Goal: Find specific page/section: Find specific page/section

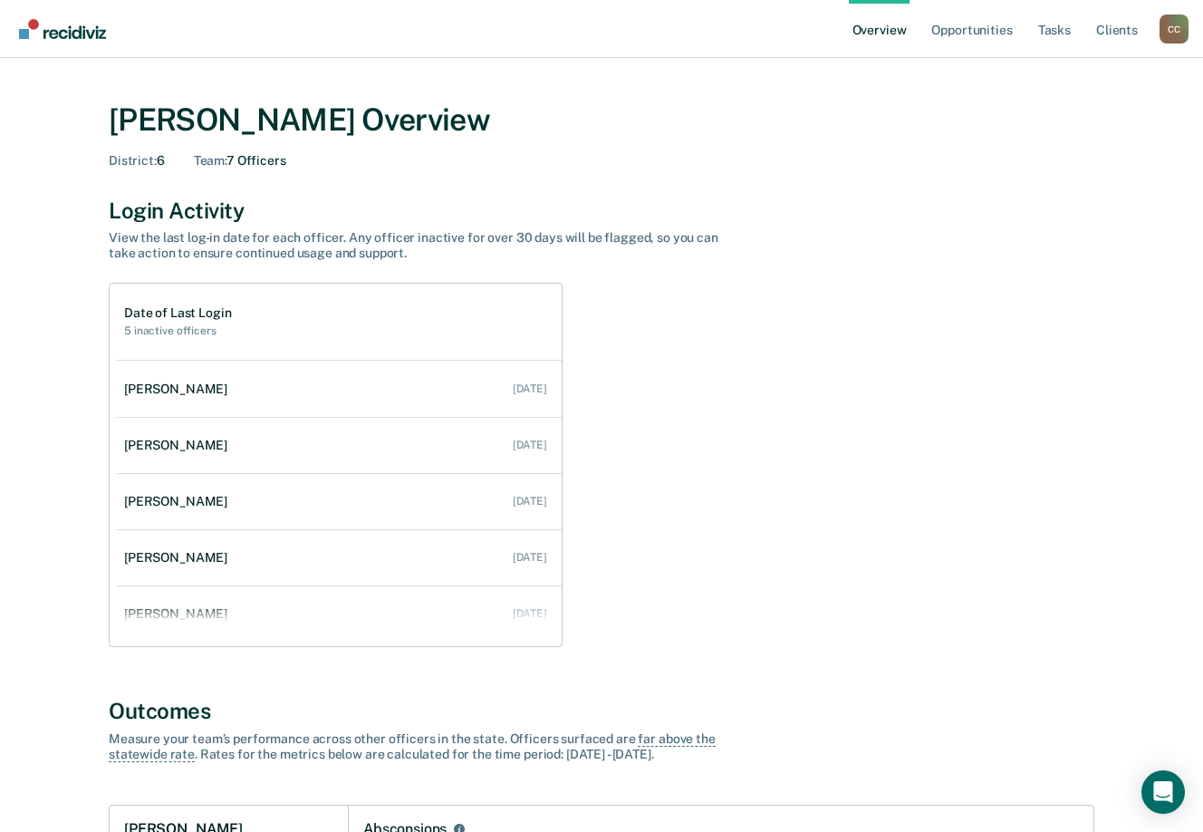
click at [1174, 32] on div "C C" at bounding box center [1173, 28] width 29 height 29
click at [1062, 135] on link "Go to Operations" at bounding box center [1101, 130] width 146 height 14
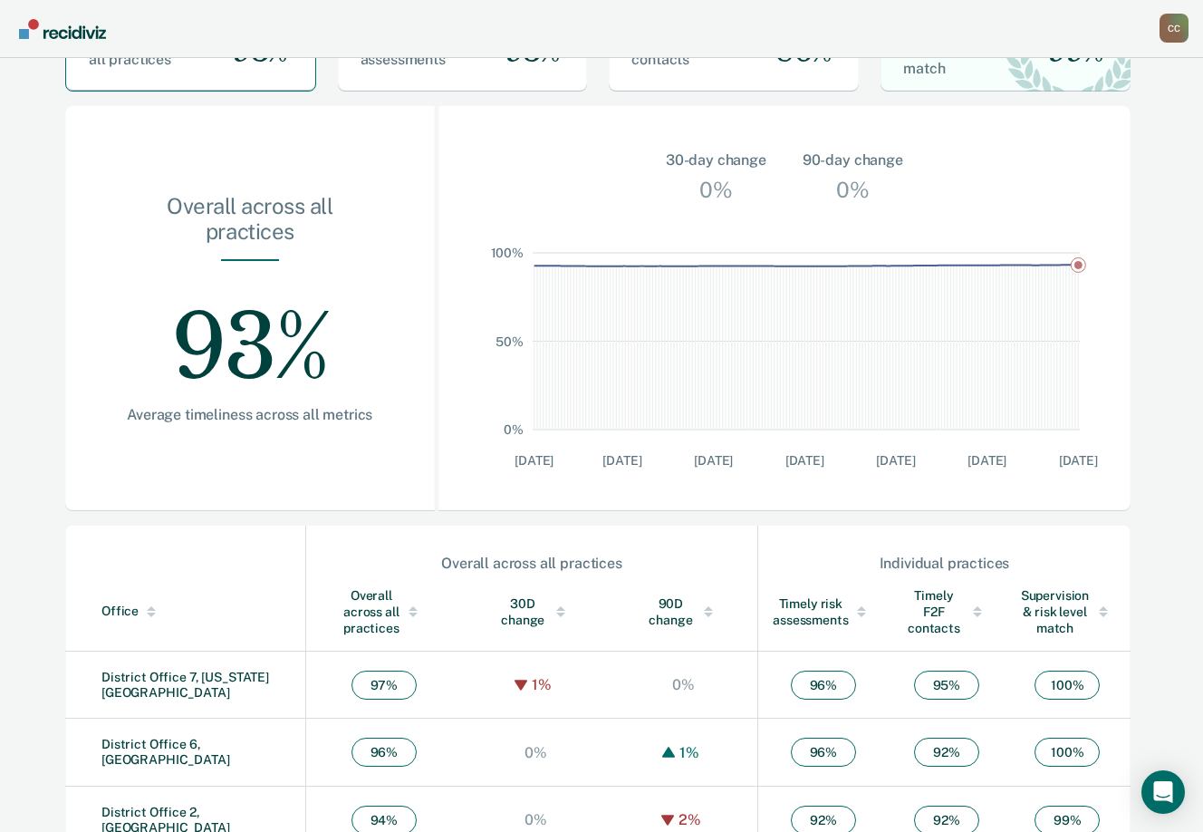
scroll to position [448, 0]
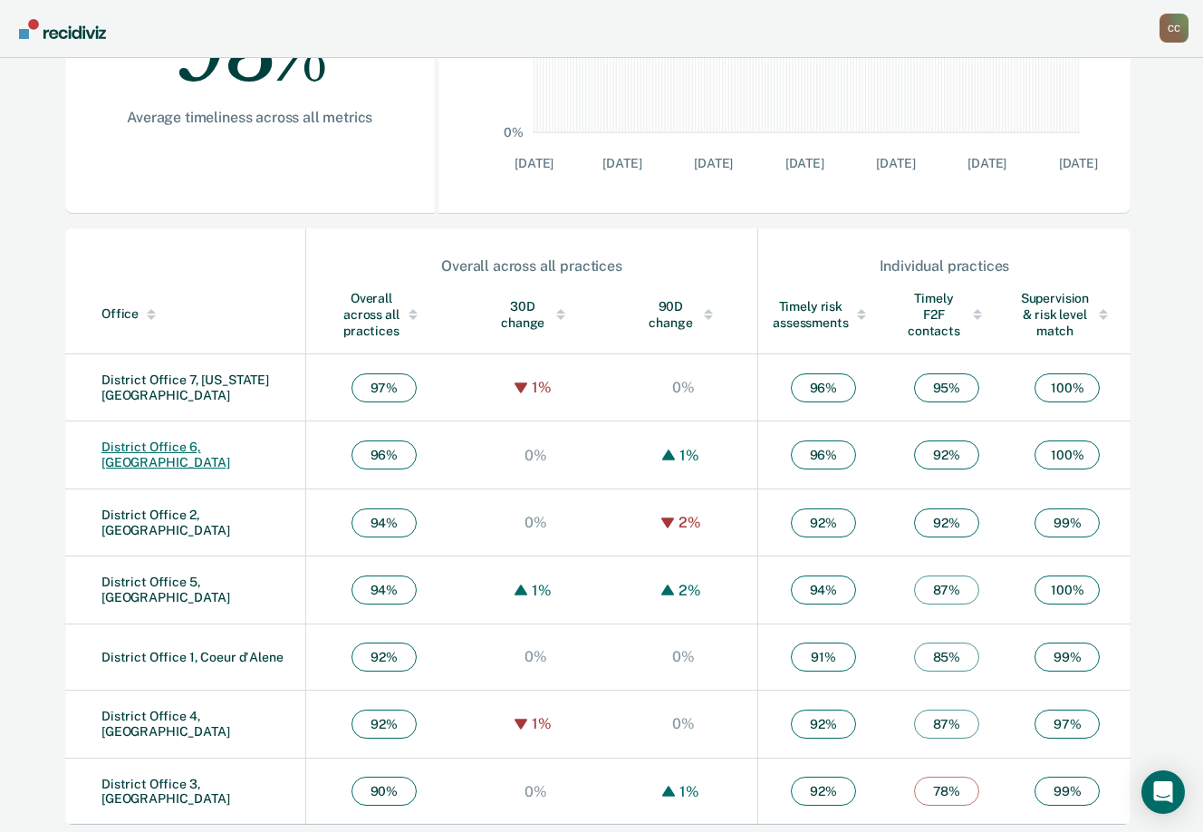
click at [230, 454] on link "District Office 6, [GEOGRAPHIC_DATA]" at bounding box center [165, 454] width 129 height 30
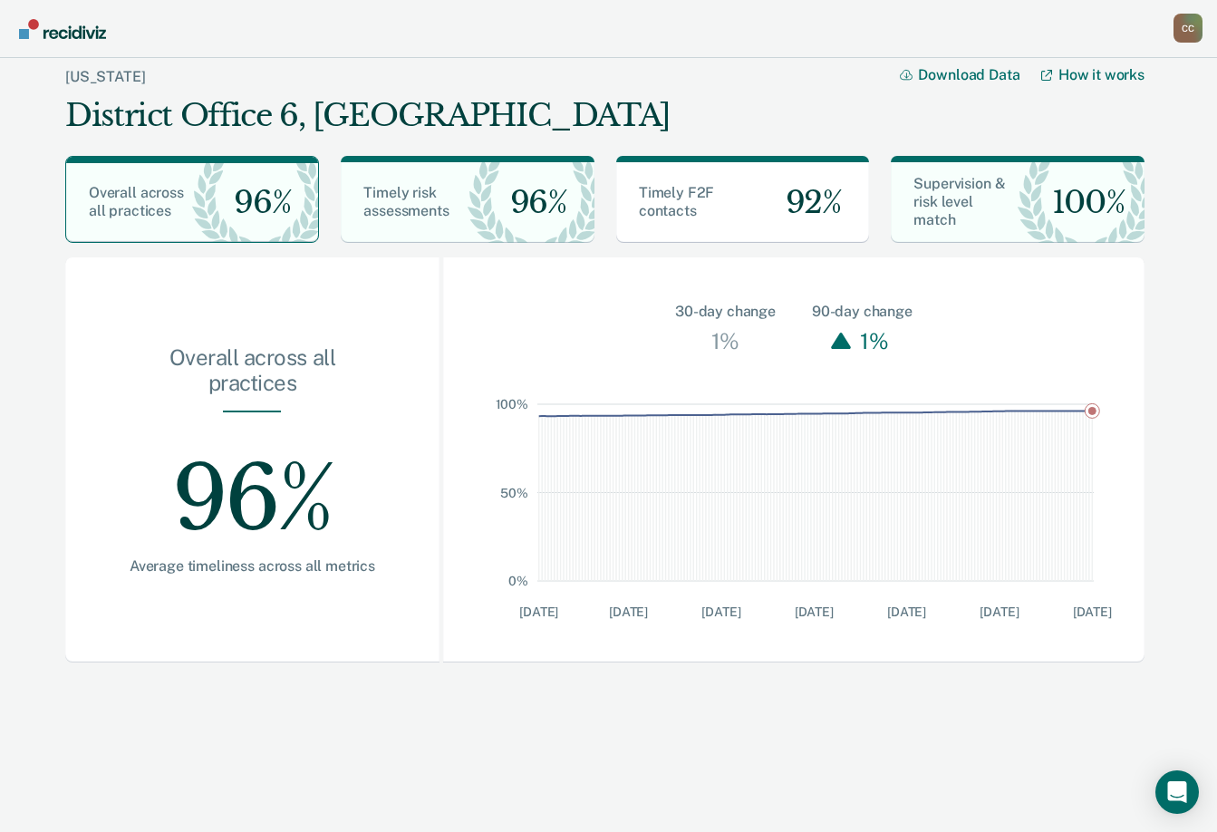
click at [1188, 22] on div "C C" at bounding box center [1187, 28] width 29 height 29
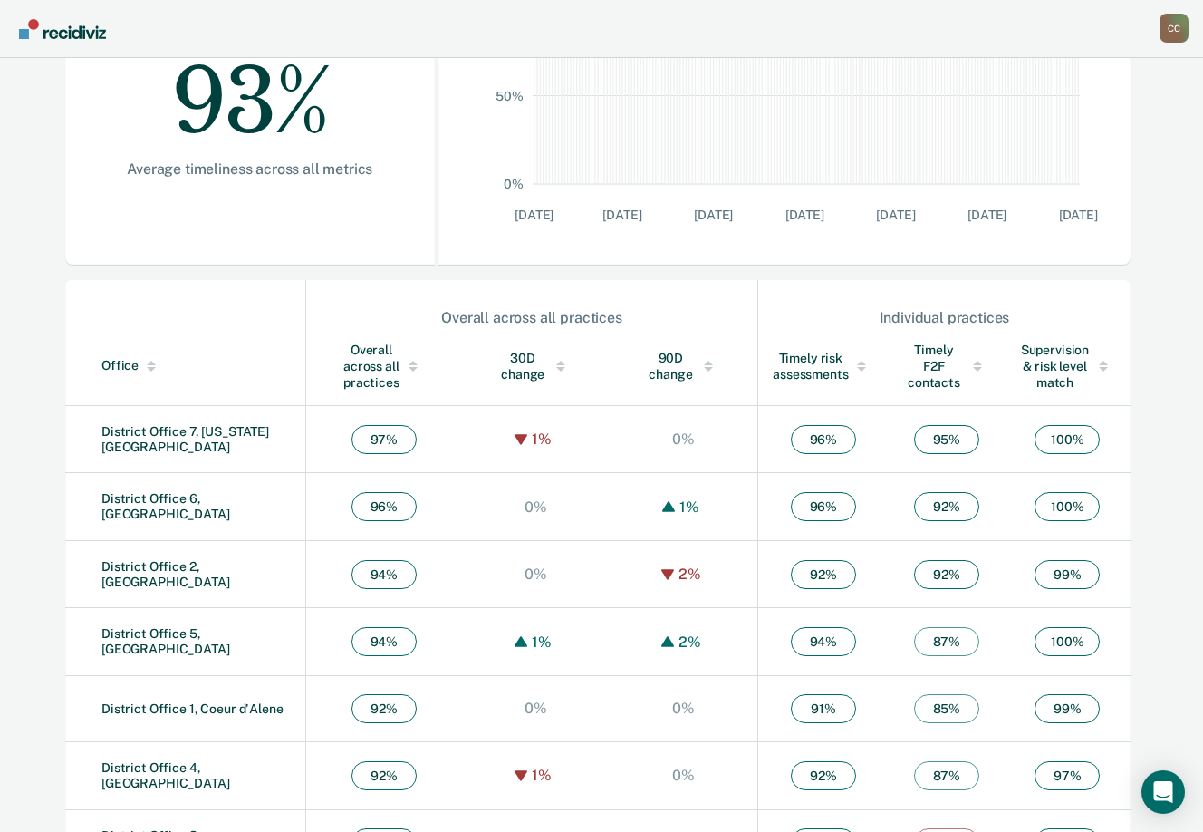
scroll to position [448, 0]
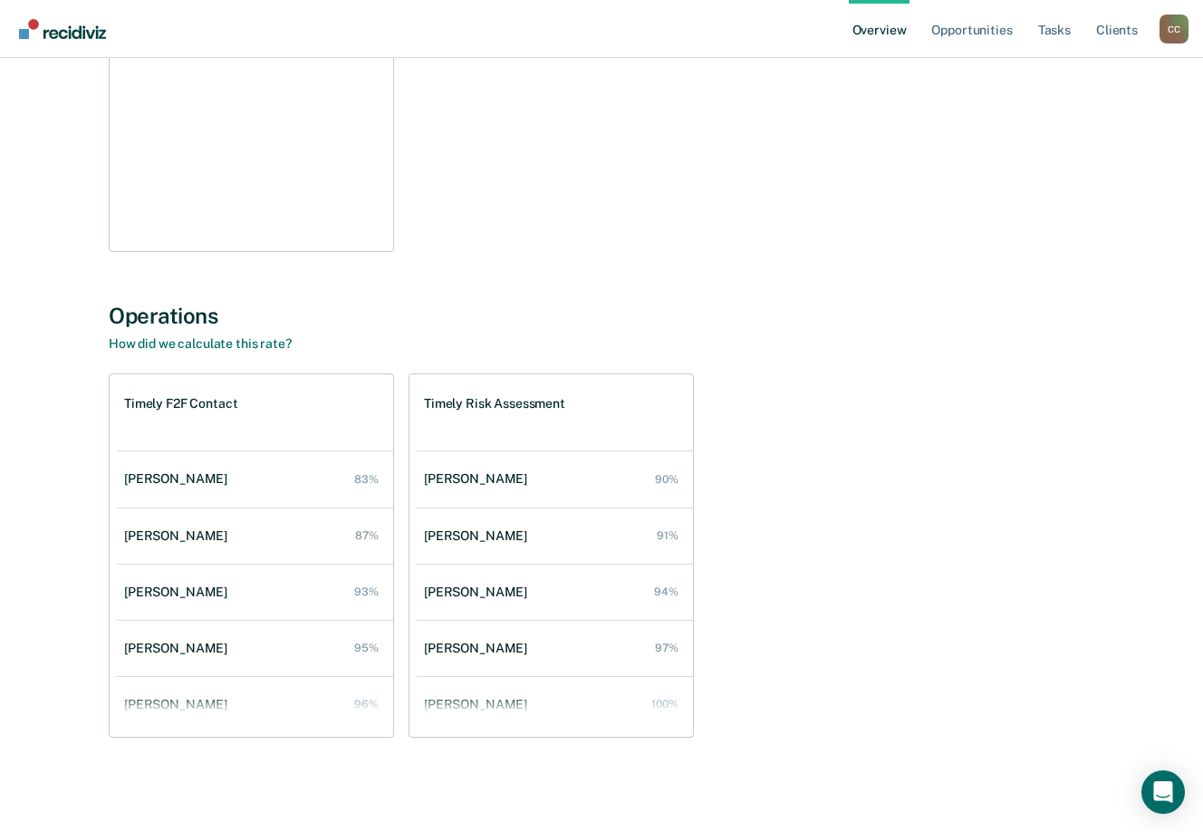
click at [1164, 27] on div "C C" at bounding box center [1173, 28] width 29 height 29
click at [1069, 123] on link "Go to Operations" at bounding box center [1101, 130] width 146 height 14
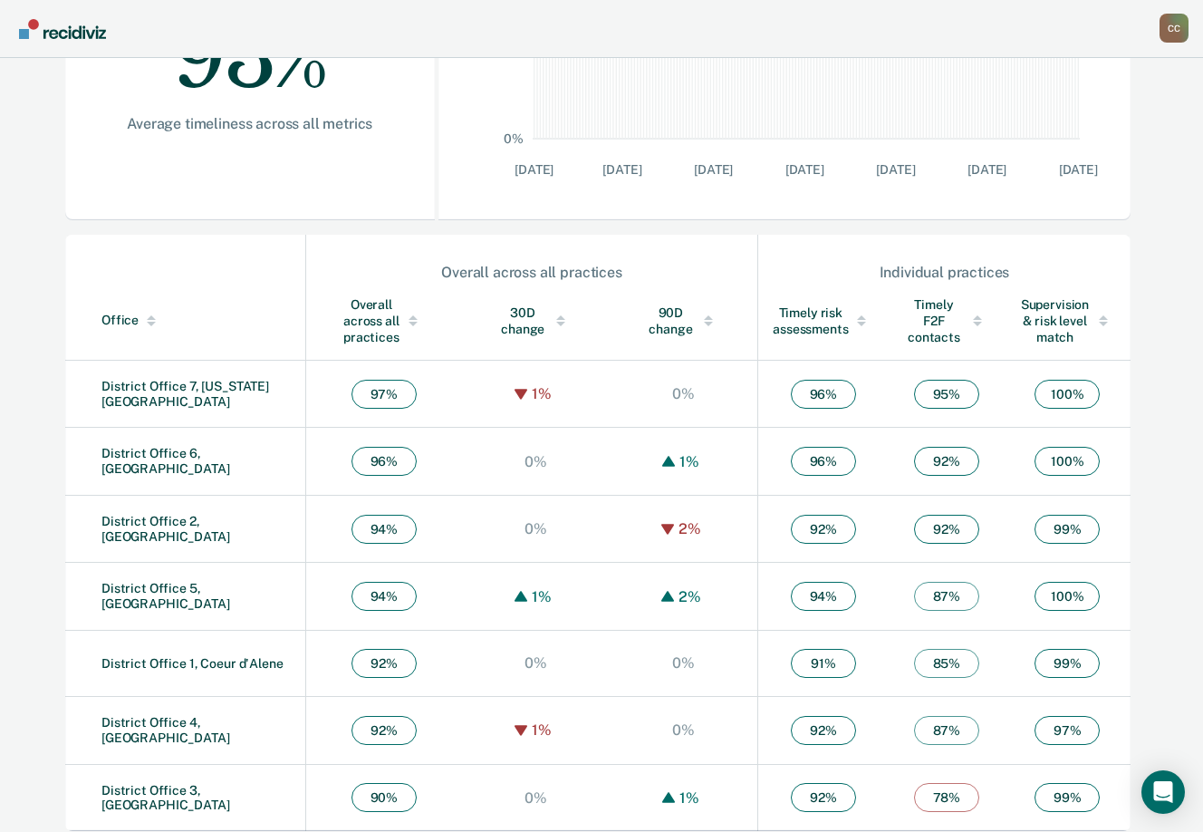
scroll to position [448, 0]
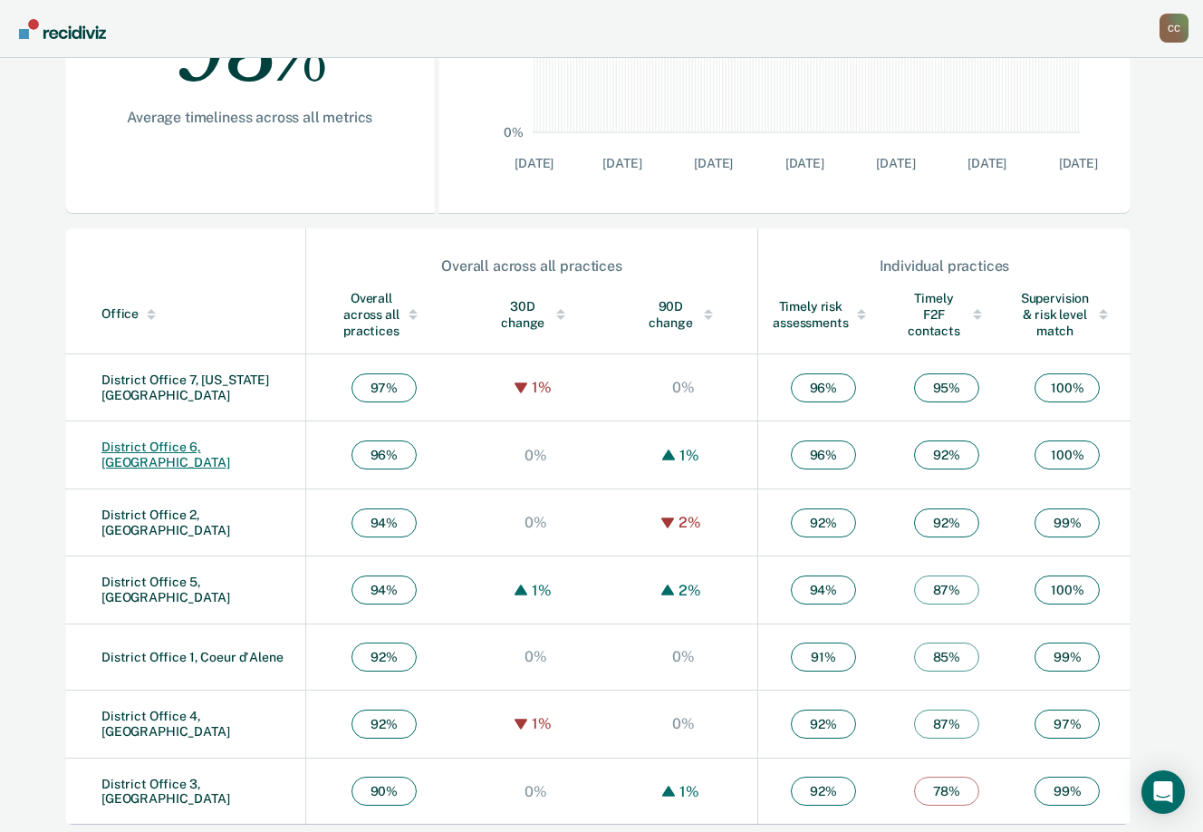
click at [188, 447] on link "District Office 6, [GEOGRAPHIC_DATA]" at bounding box center [165, 454] width 129 height 30
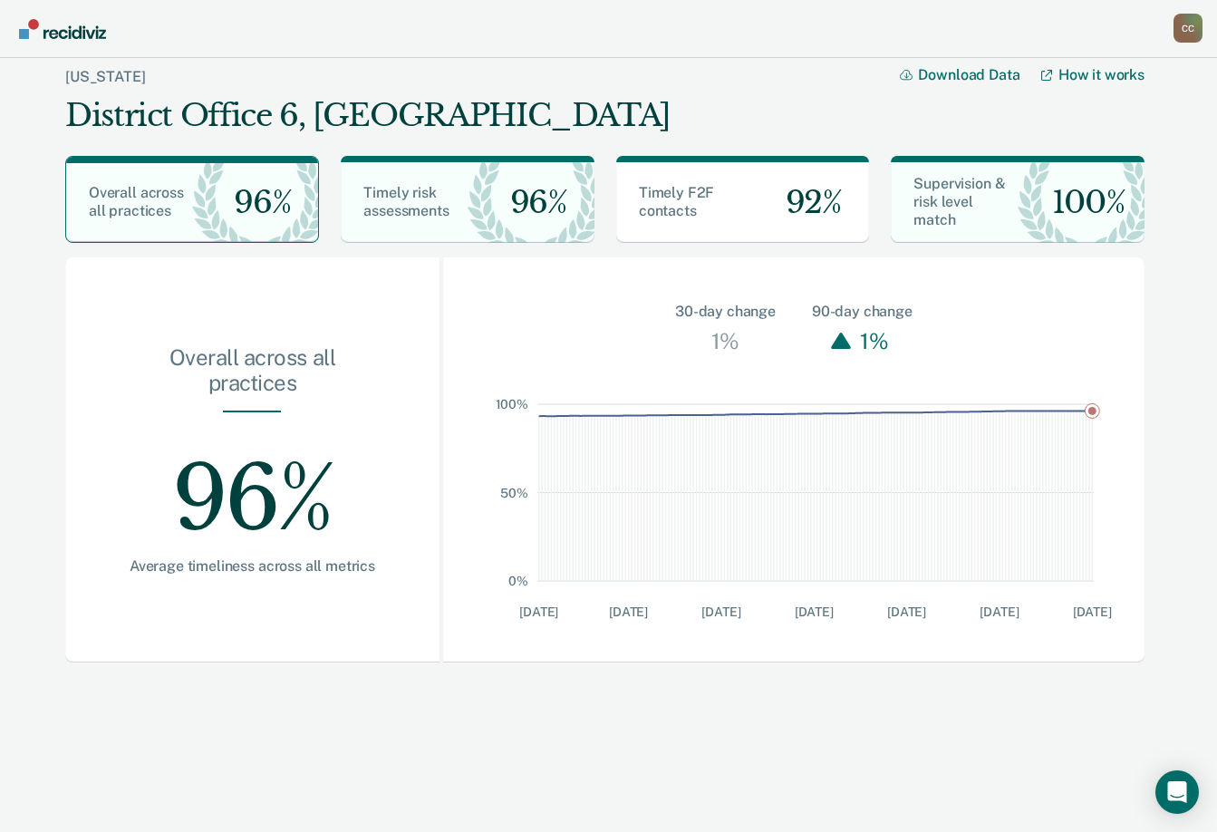
drag, startPoint x: 467, startPoint y: 769, endPoint x: 766, endPoint y: 769, distance: 298.9
click at [766, 769] on main "Idaho District Office 6, Pocatello Download Data How it works Overall across al…" at bounding box center [608, 440] width 1217 height 765
drag, startPoint x: 670, startPoint y: 749, endPoint x: 284, endPoint y: 711, distance: 387.8
click at [288, 714] on main "Idaho District Office 6, Pocatello Download Data How it works Overall across al…" at bounding box center [608, 440] width 1217 height 765
drag, startPoint x: 283, startPoint y: 709, endPoint x: 292, endPoint y: 702, distance: 11.6
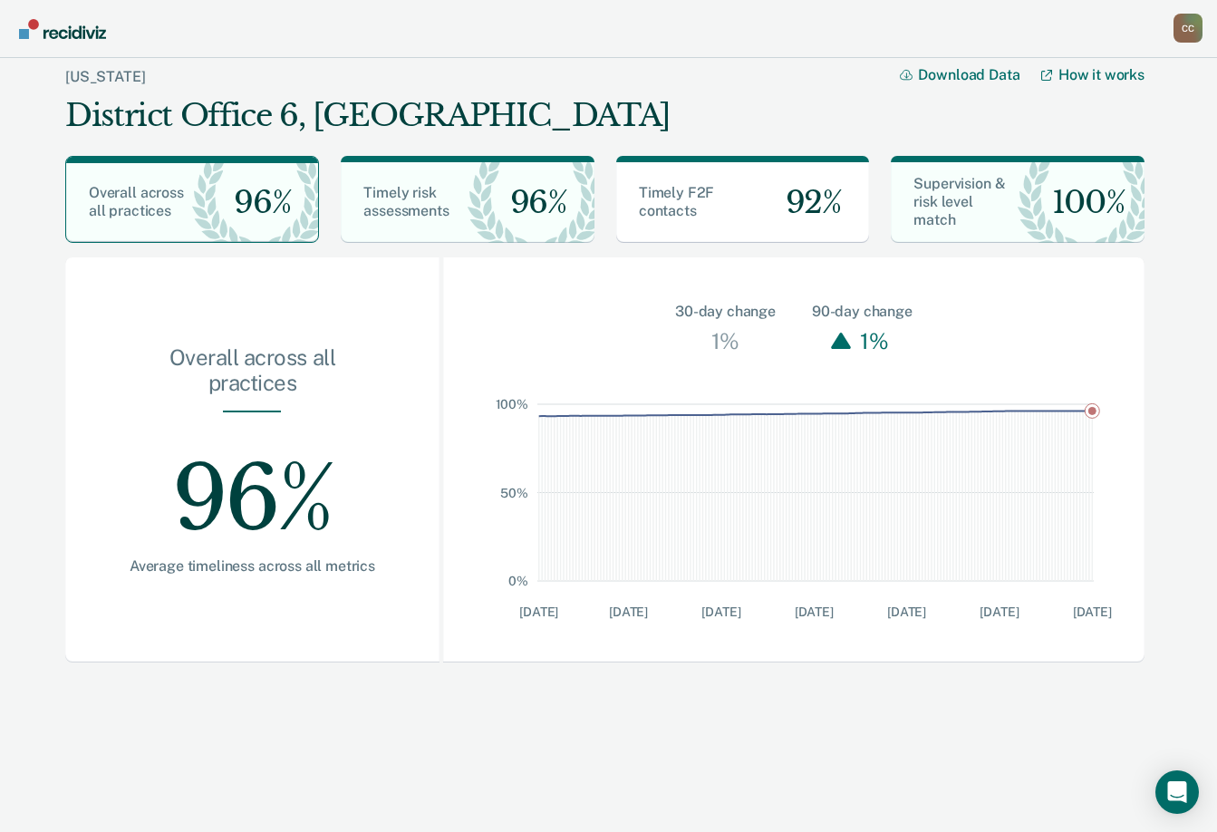
click at [284, 707] on main "Idaho District Office 6, Pocatello Download Data How it works Overall across al…" at bounding box center [608, 440] width 1217 height 765
